Goal: Task Accomplishment & Management: Manage account settings

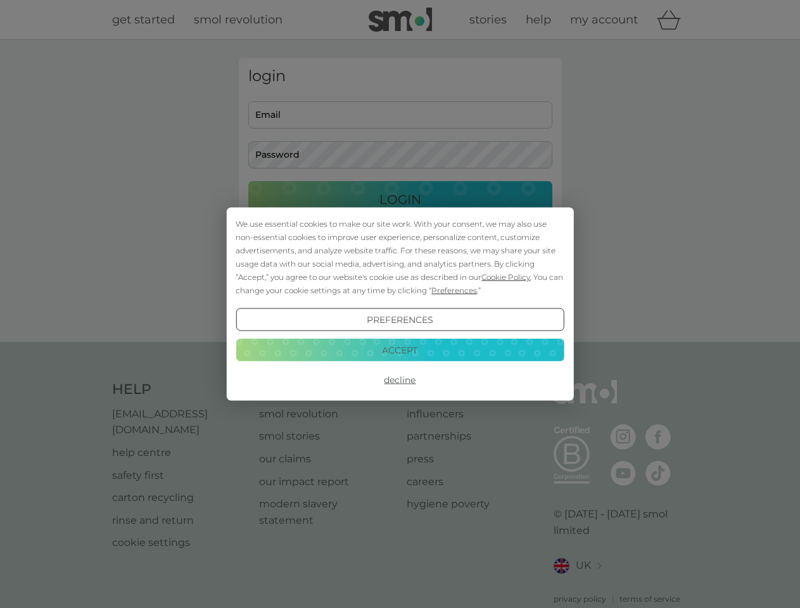
click at [506, 277] on span "Cookie Policy" at bounding box center [506, 278] width 49 height 10
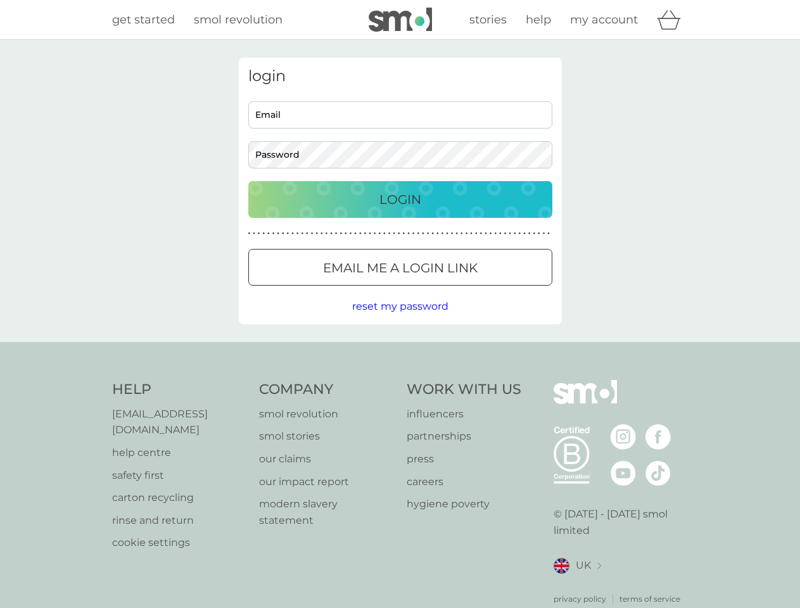
click at [453, 290] on div "login Email Password Login ● ● ● ● ● ● ● ● ● ● ● ● ● ● ● ● ● ● ● ● ● ● ● ● ● ● …" at bounding box center [400, 191] width 323 height 267
click at [400, 320] on div "login Email Password Login ● ● ● ● ● ● ● ● ● ● ● ● ● ● ● ● ● ● ● ● ● ● ● ● ● ● …" at bounding box center [400, 191] width 323 height 267
click at [400, 380] on div "Help [EMAIL_ADDRESS][DOMAIN_NAME] help centre safety first carton recycling rin…" at bounding box center [400, 492] width 577 height 225
click at [400, 350] on div "Help [EMAIL_ADDRESS][DOMAIN_NAME] help centre safety first carton recycling rin…" at bounding box center [400, 492] width 800 height 301
